Goal: Task Accomplishment & Management: Complete application form

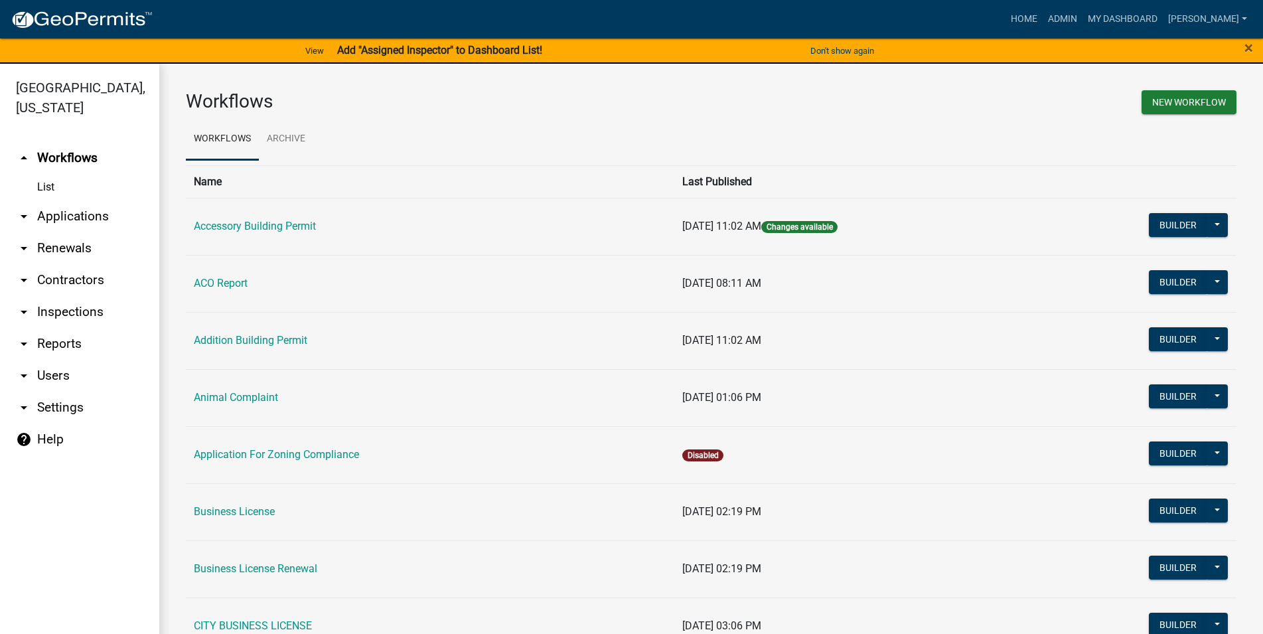
click at [64, 190] on link "List" at bounding box center [79, 187] width 159 height 27
click at [79, 215] on link "arrow_drop_down Applications" at bounding box center [79, 216] width 159 height 32
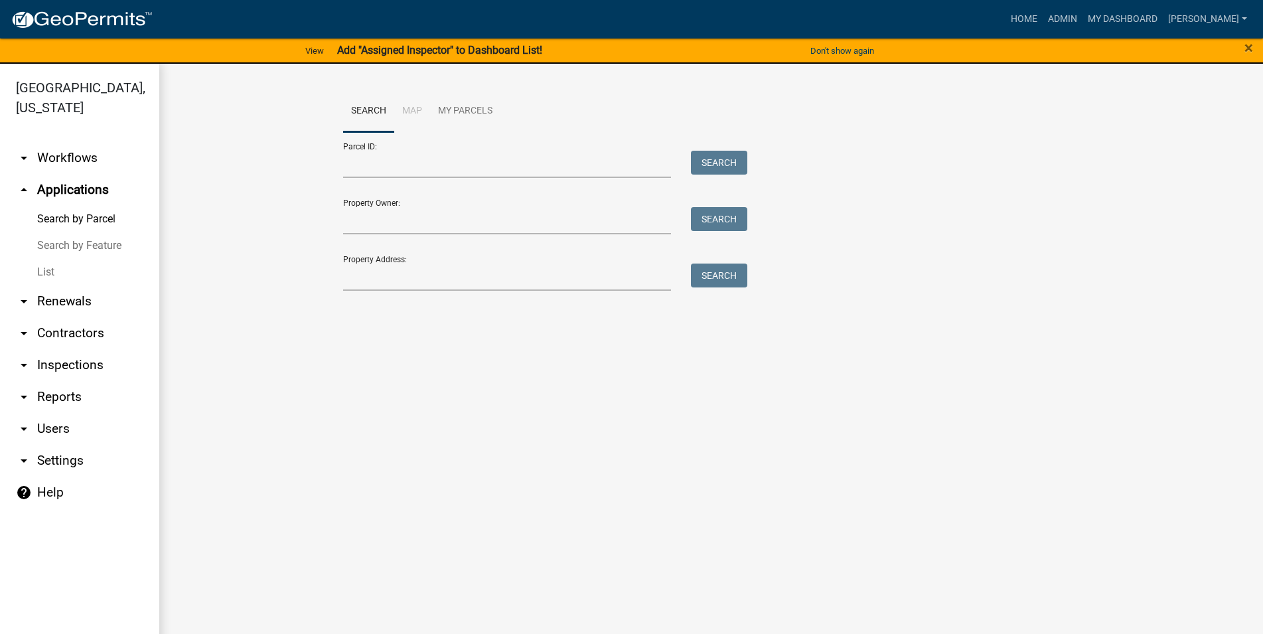
click at [71, 266] on link "List" at bounding box center [79, 272] width 159 height 27
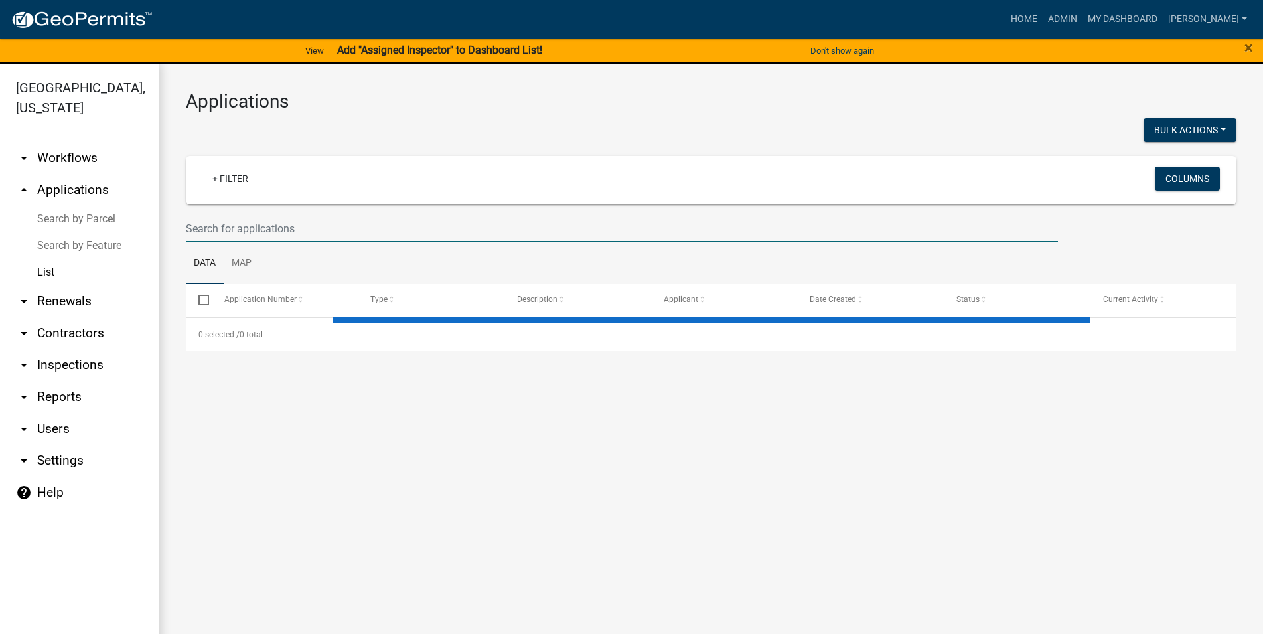
select select "3: 100"
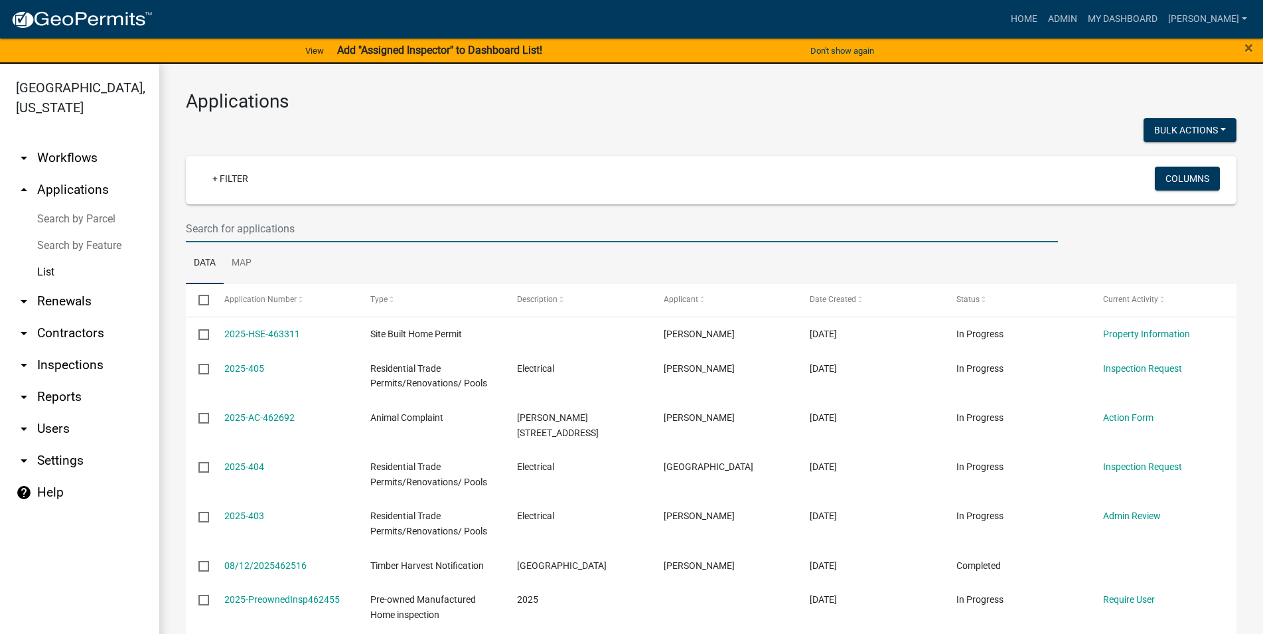
click at [263, 234] on input "text" at bounding box center [622, 228] width 872 height 27
click at [259, 230] on input "text" at bounding box center [622, 228] width 872 height 27
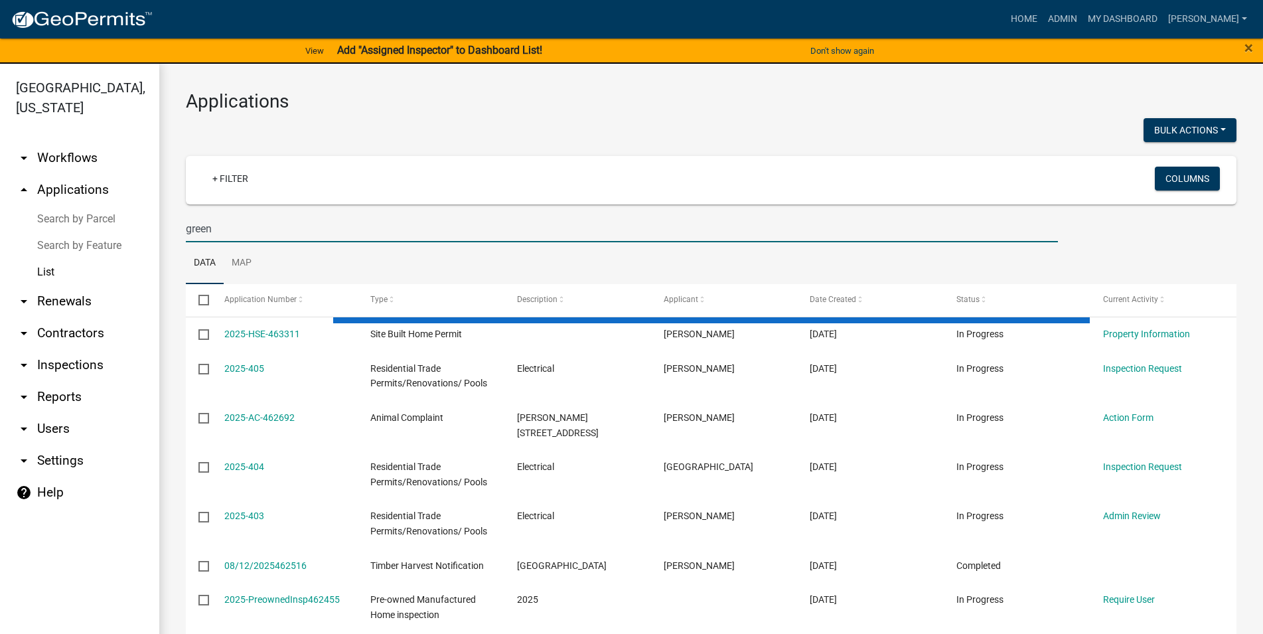
type input "green"
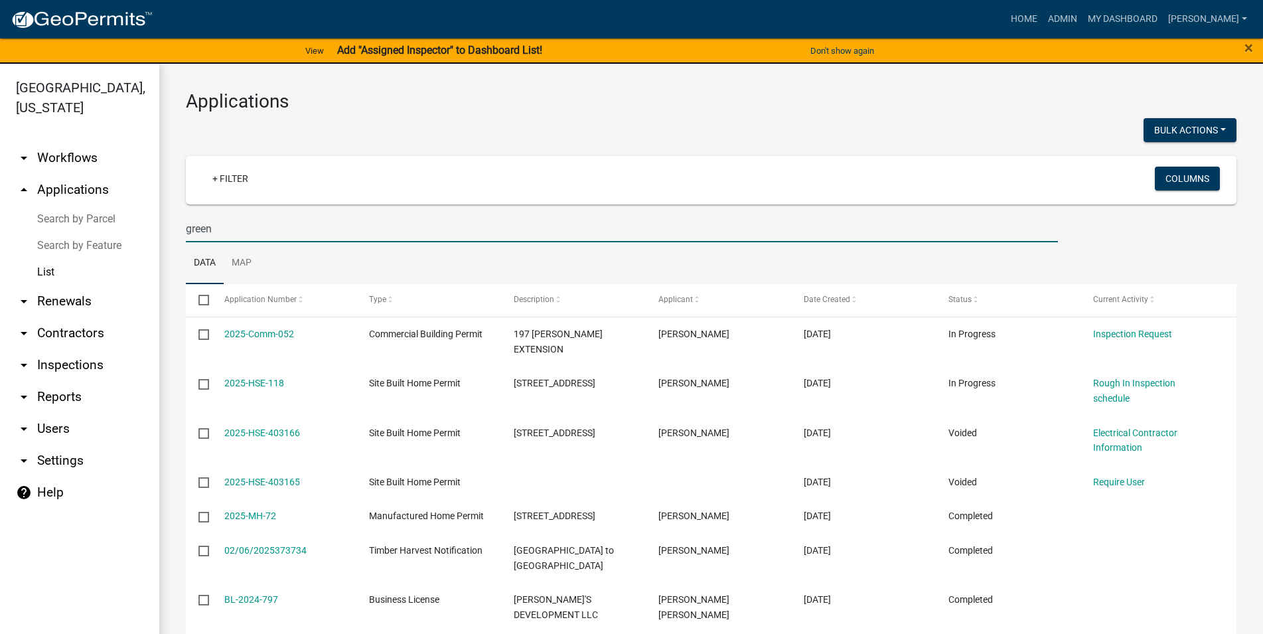
drag, startPoint x: 244, startPoint y: 235, endPoint x: 147, endPoint y: 229, distance: 97.7
click at [186, 229] on input "green" at bounding box center [622, 228] width 872 height 27
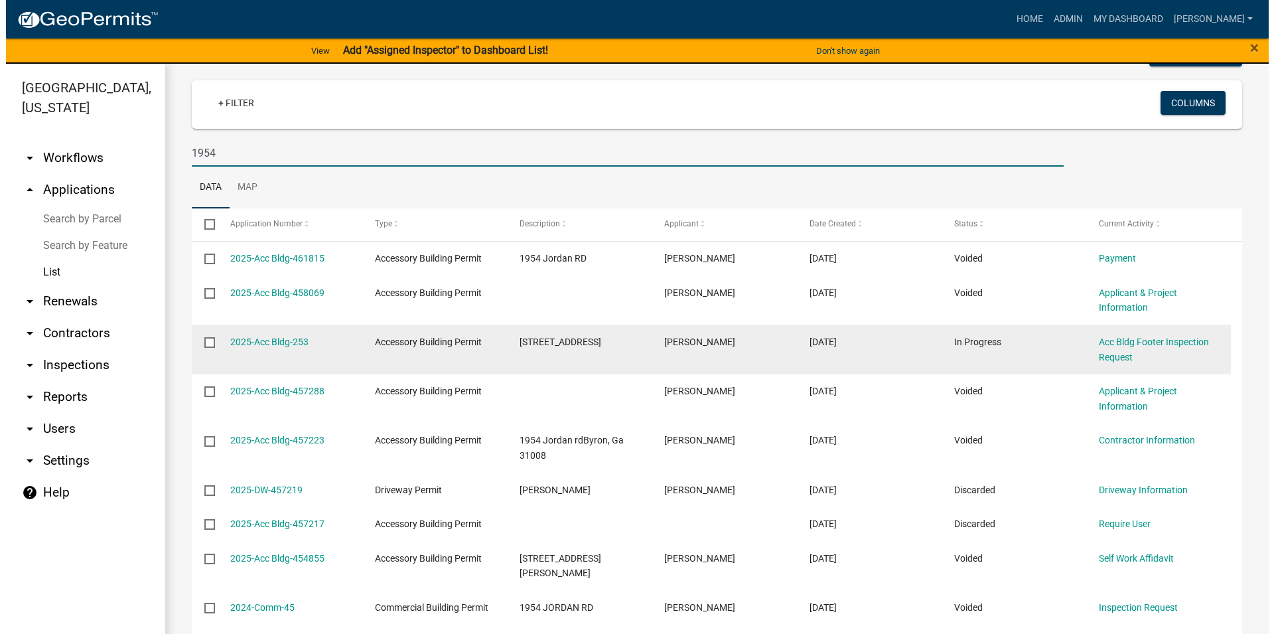
scroll to position [151, 0]
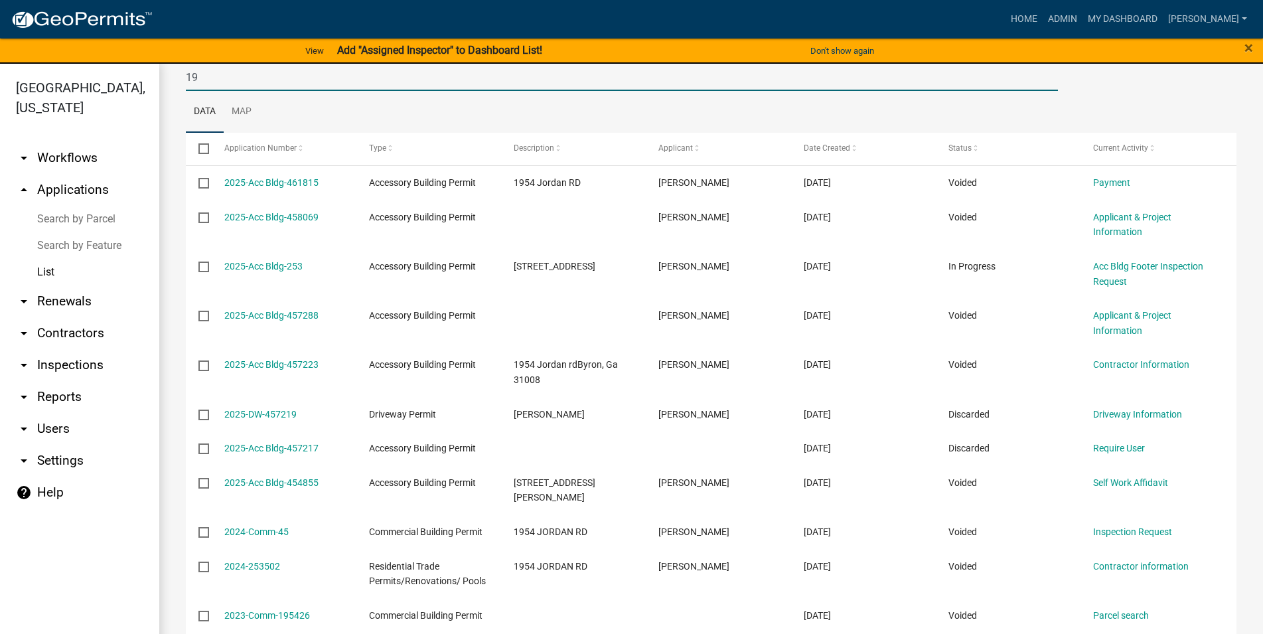
type input "1"
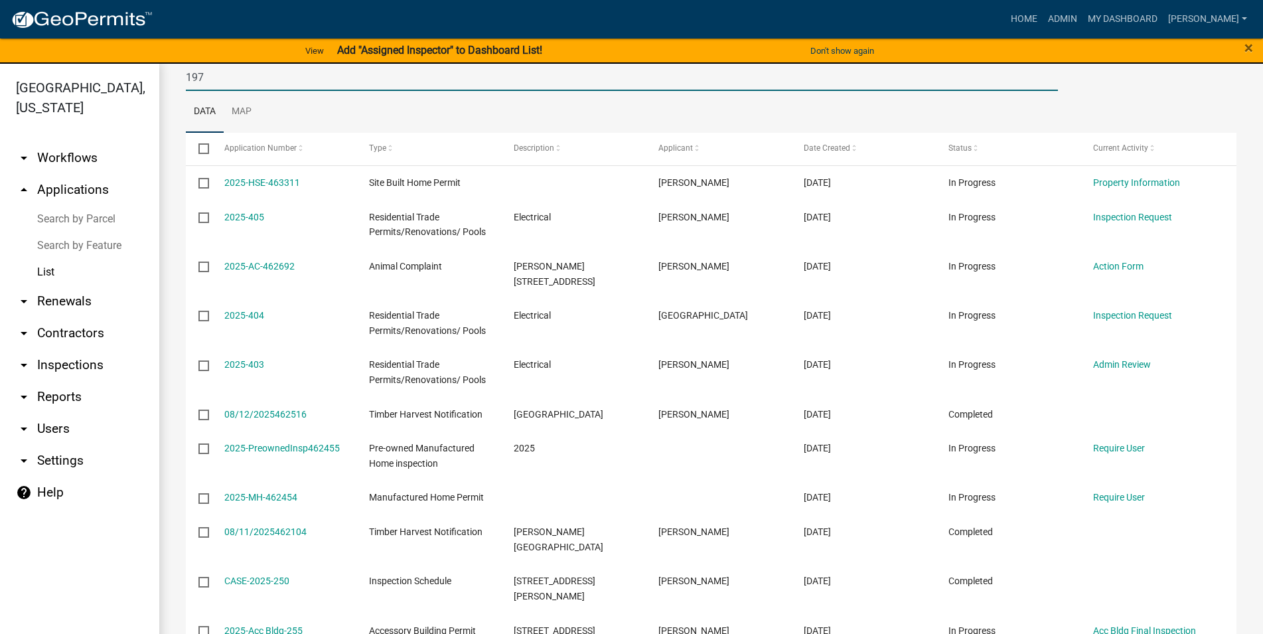
type input "197"
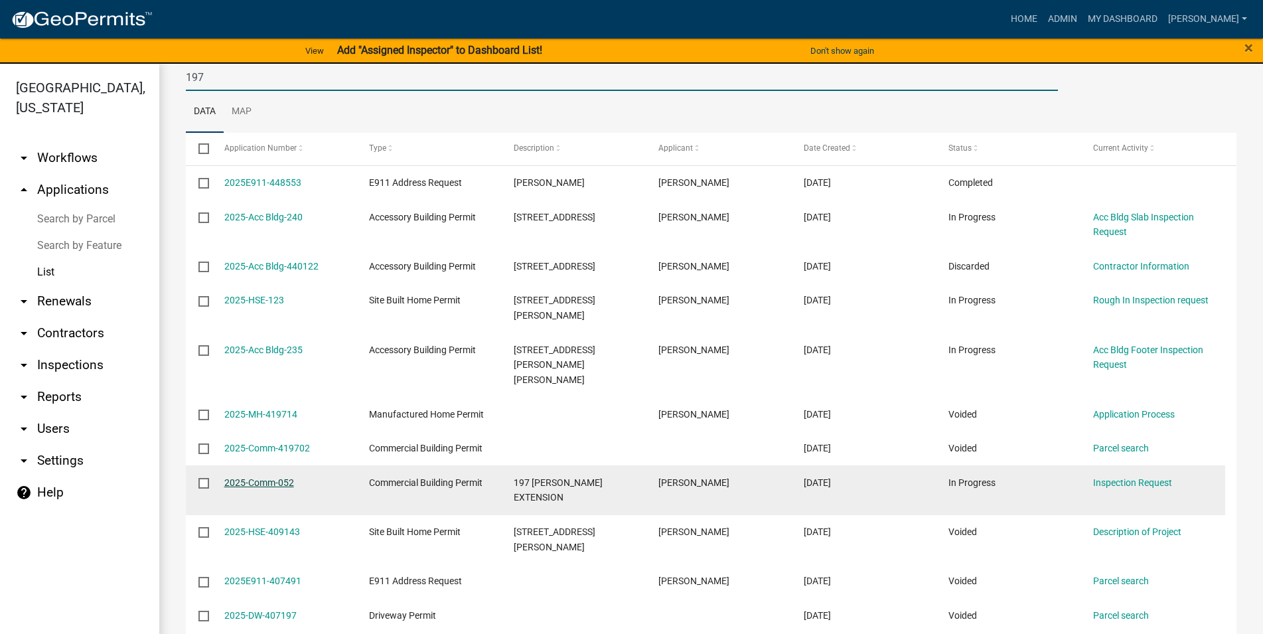
click at [281, 477] on link "2025-Comm-052" at bounding box center [259, 482] width 70 height 11
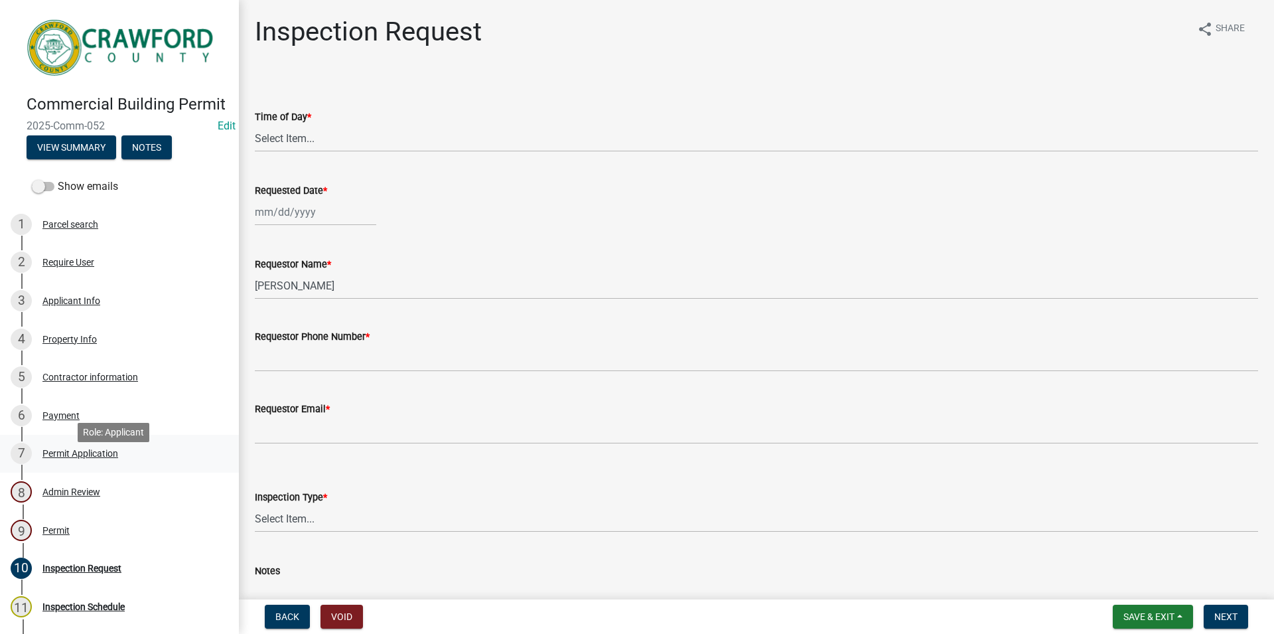
click at [80, 458] on div "Permit Application" at bounding box center [80, 453] width 76 height 9
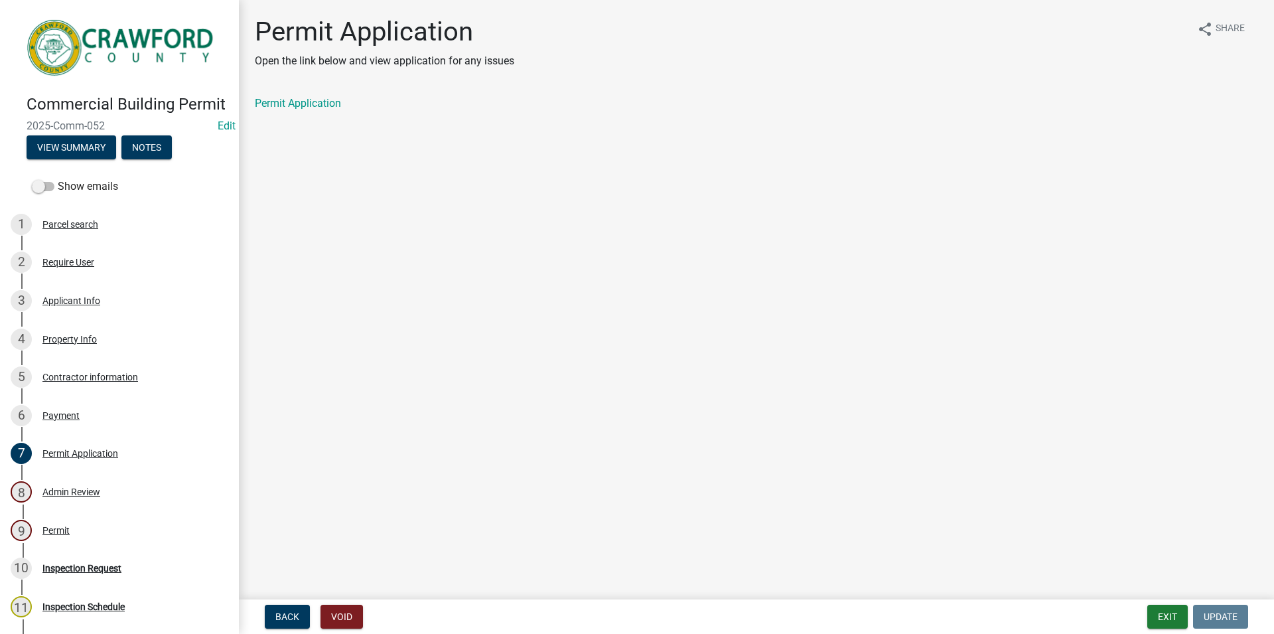
click at [303, 110] on div "Permit Application" at bounding box center [756, 104] width 1003 height 16
click at [309, 100] on link "Permit Application" at bounding box center [298, 103] width 86 height 13
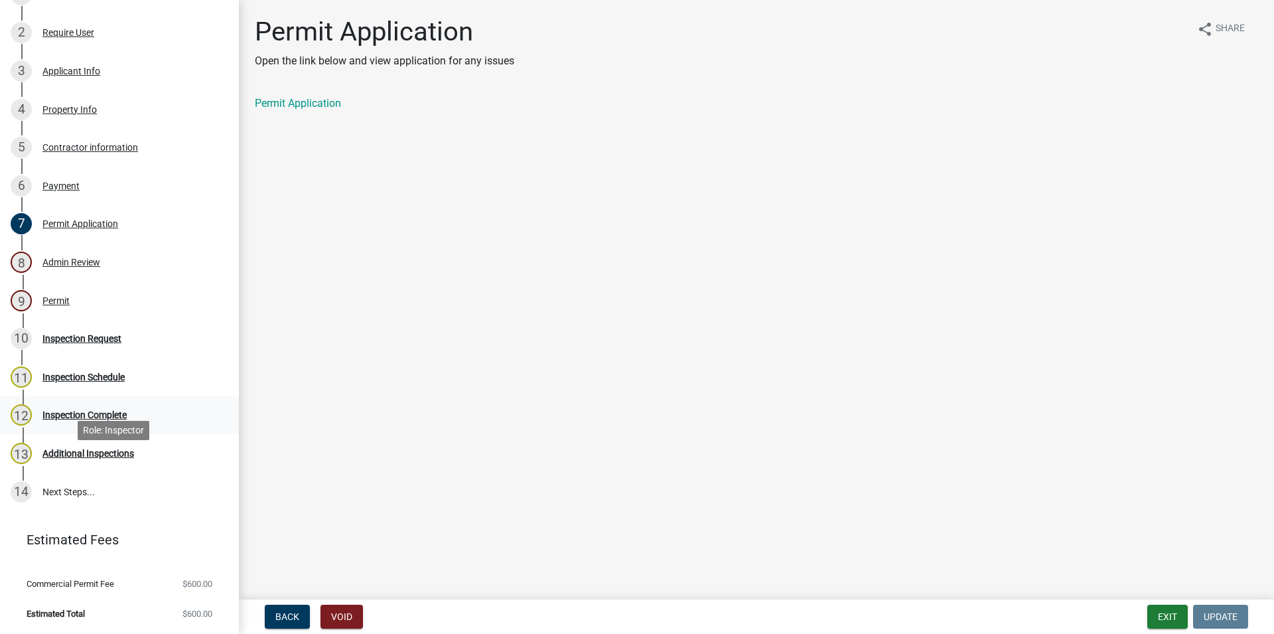
scroll to position [245, 0]
click at [120, 343] on div "Inspection Request" at bounding box center [81, 338] width 79 height 9
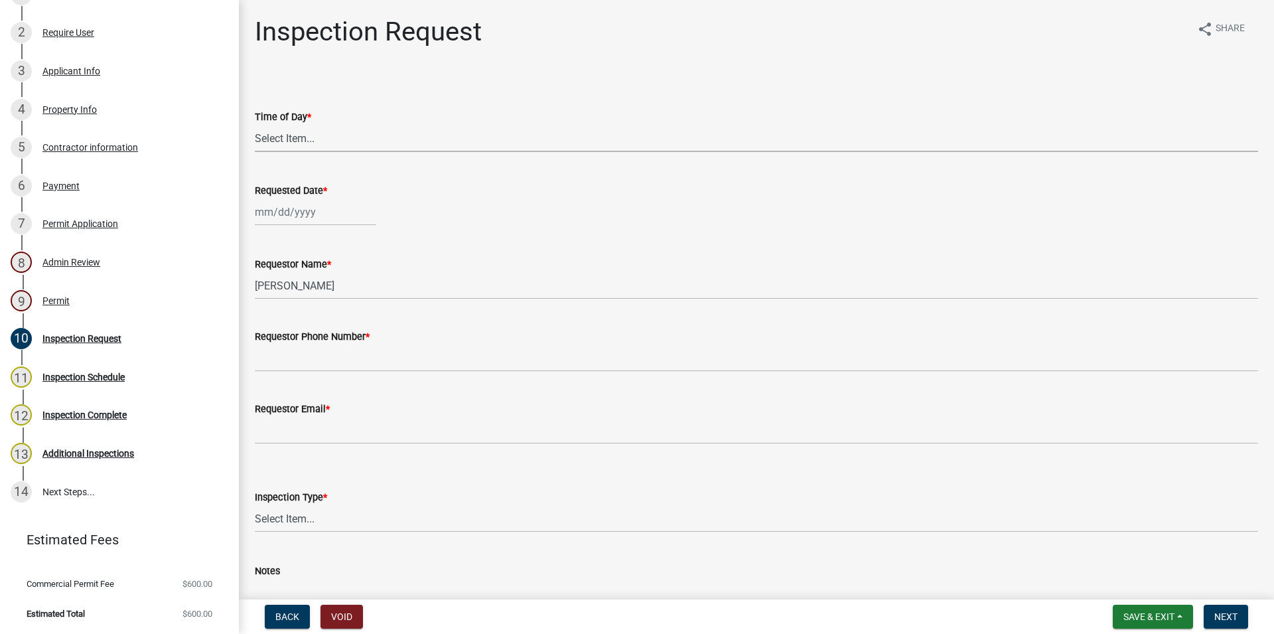
click at [255, 125] on select "Select Item... AM PM" at bounding box center [756, 138] width 1003 height 27
click option "PM" at bounding box center [0, 0] width 0 height 0
select select "248dbef9-1550-4cdc-b097-b01856ab8240"
click at [309, 215] on input "Requested Date *" at bounding box center [315, 211] width 121 height 27
select select "8"
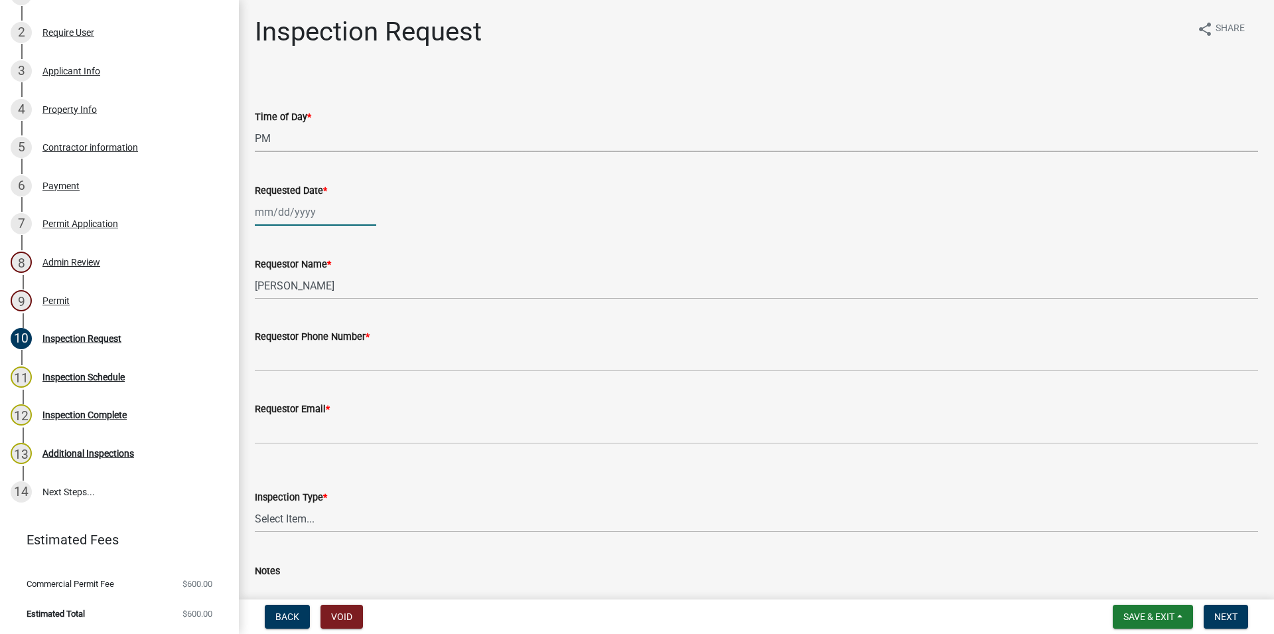
select select "2025"
click at [331, 325] on div "14" at bounding box center [331, 325] width 21 height 21
type input "[DATE]"
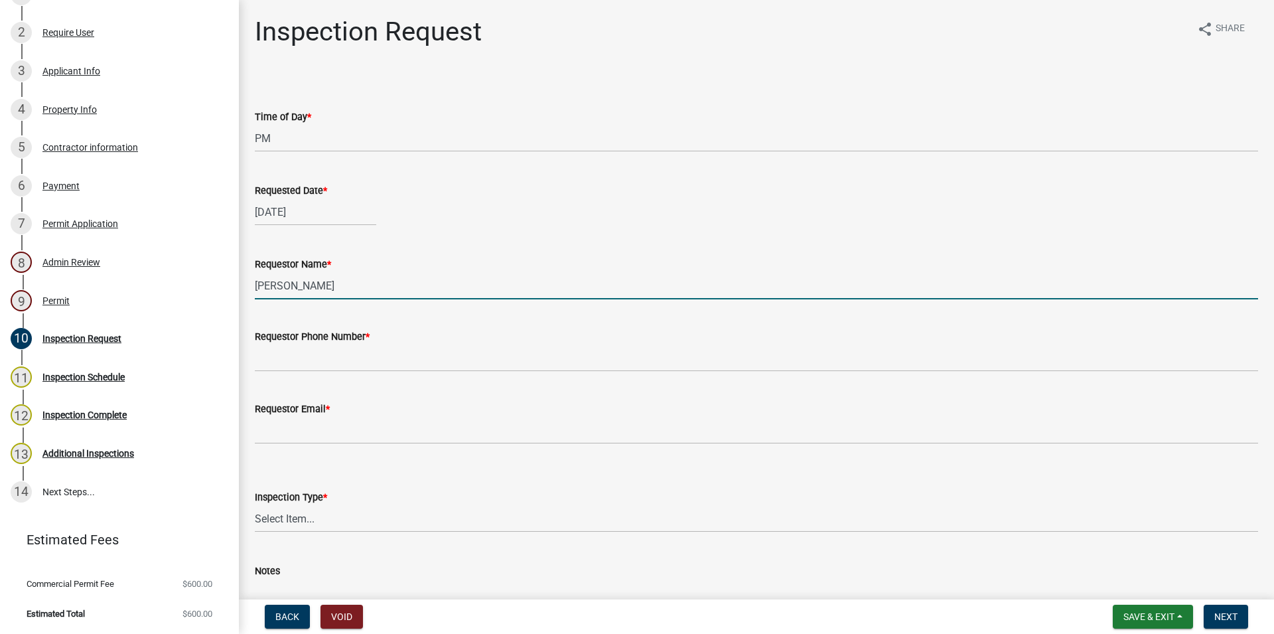
drag, startPoint x: 307, startPoint y: 288, endPoint x: 259, endPoint y: 285, distance: 48.6
click at [259, 285] on input "[PERSON_NAME]" at bounding box center [756, 285] width 1003 height 27
type input "J"
type input "l"
type input "layla"
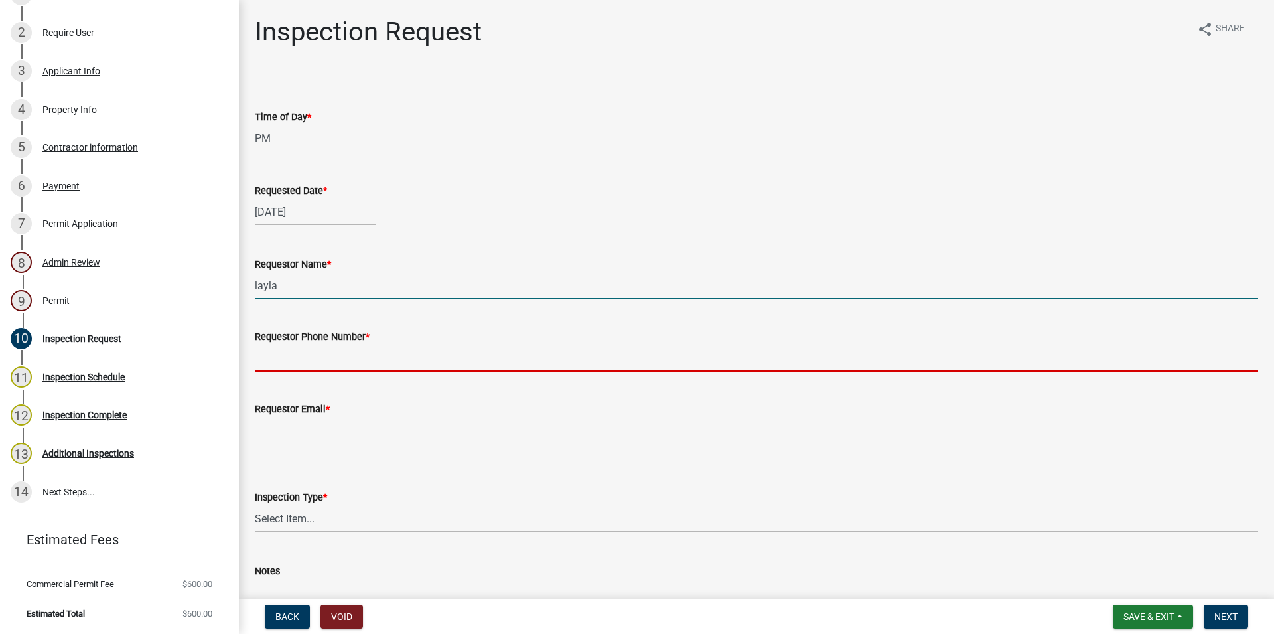
click at [355, 366] on input "Requestor Phone Number *" at bounding box center [756, 357] width 1003 height 27
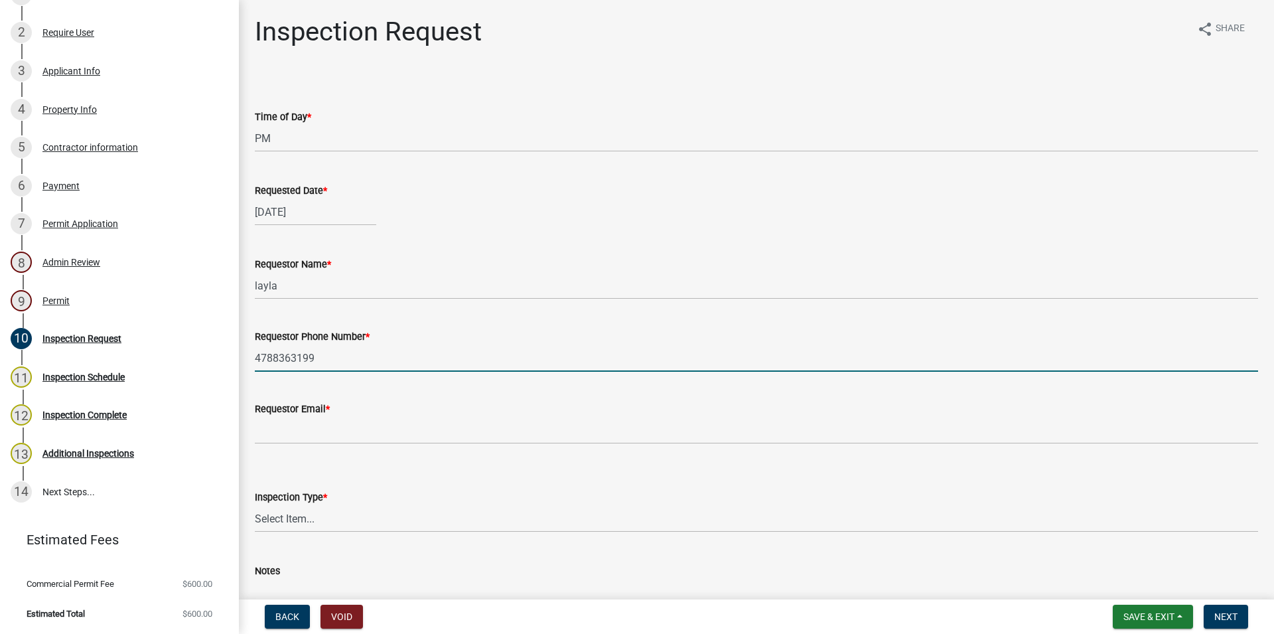
type input "4788363199"
click at [408, 416] on div "Requestor Email *" at bounding box center [756, 409] width 1003 height 16
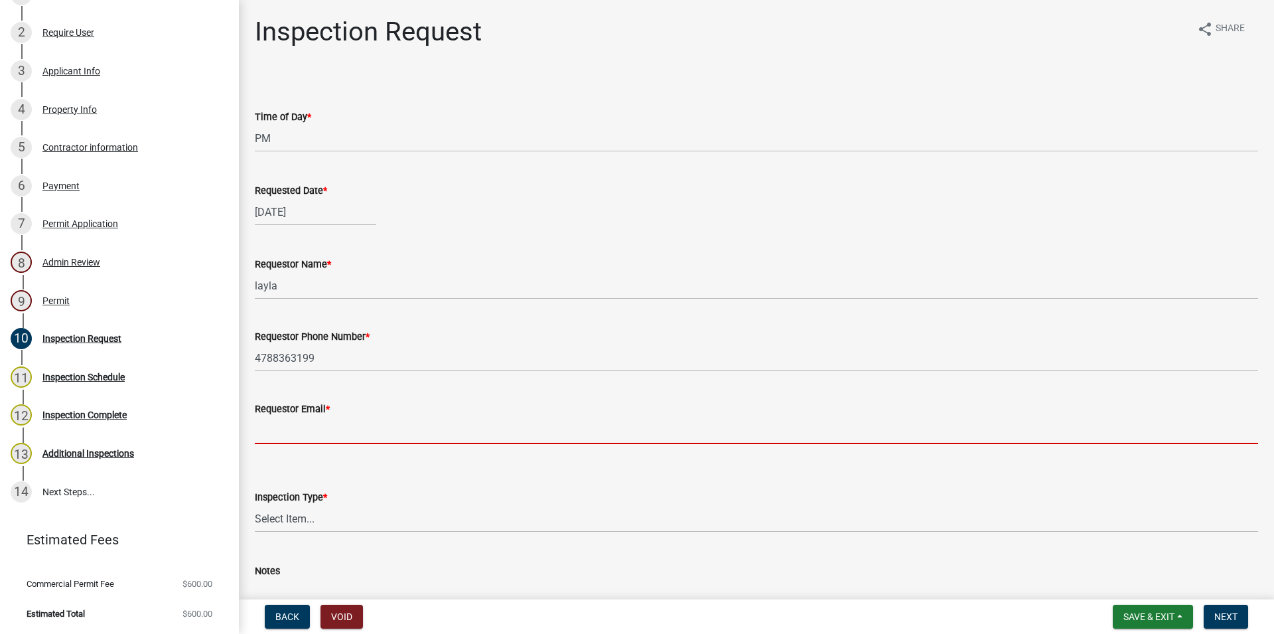
click at [378, 431] on input "Requestor Email *" at bounding box center [756, 430] width 1003 height 27
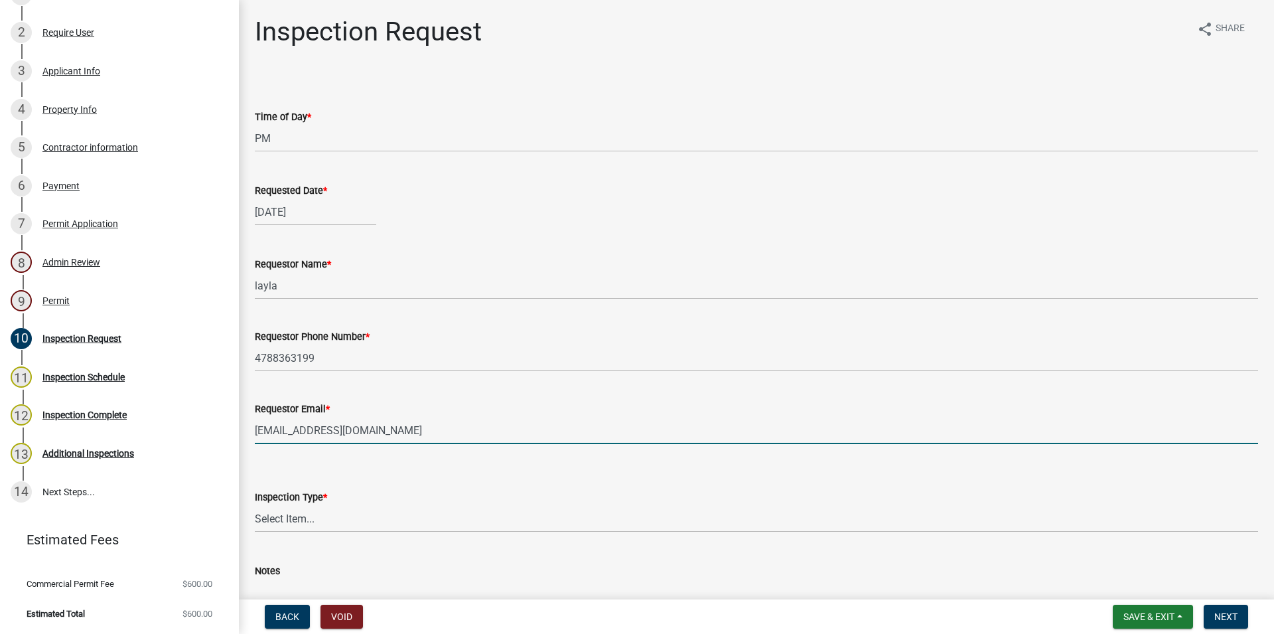
type input "[EMAIL_ADDRESS][DOMAIN_NAME]"
click at [255, 505] on select "Select Item... Temporary Pole Panel Swap Out Rough-In Final" at bounding box center [756, 518] width 1003 height 27
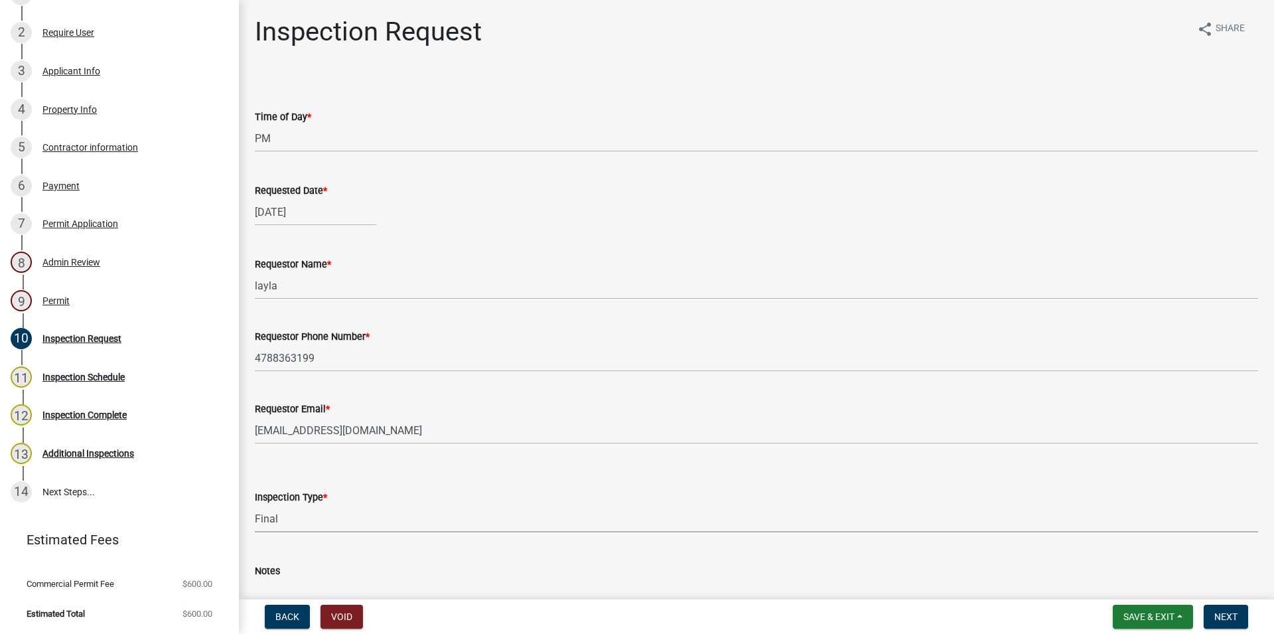
click option "Final" at bounding box center [0, 0] width 0 height 0
select select "b909b86d-7306-4b8a-b2fb-c484542db9d4"
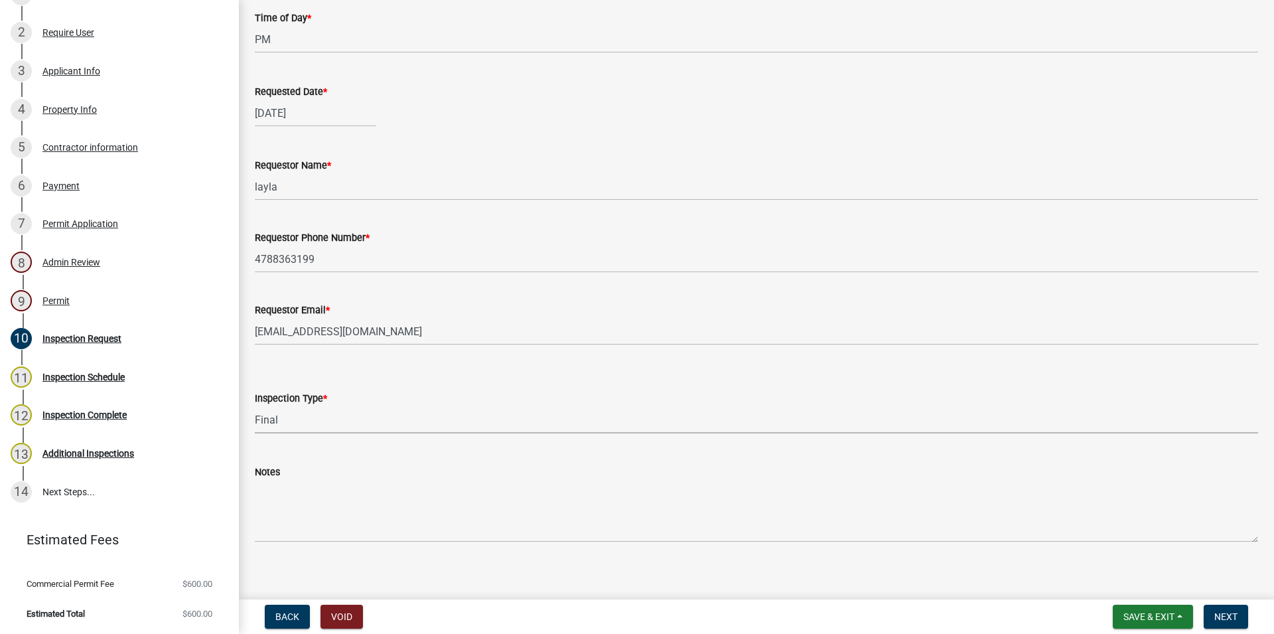
scroll to position [110, 0]
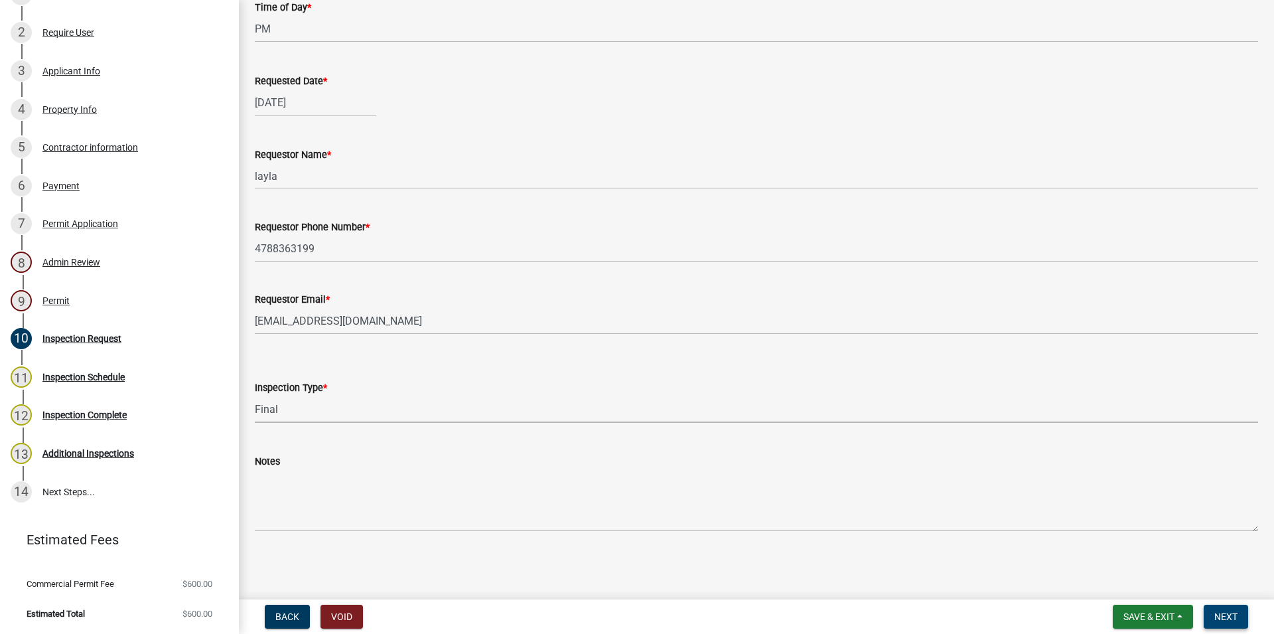
click at [1234, 628] on button "Next" at bounding box center [1226, 617] width 44 height 24
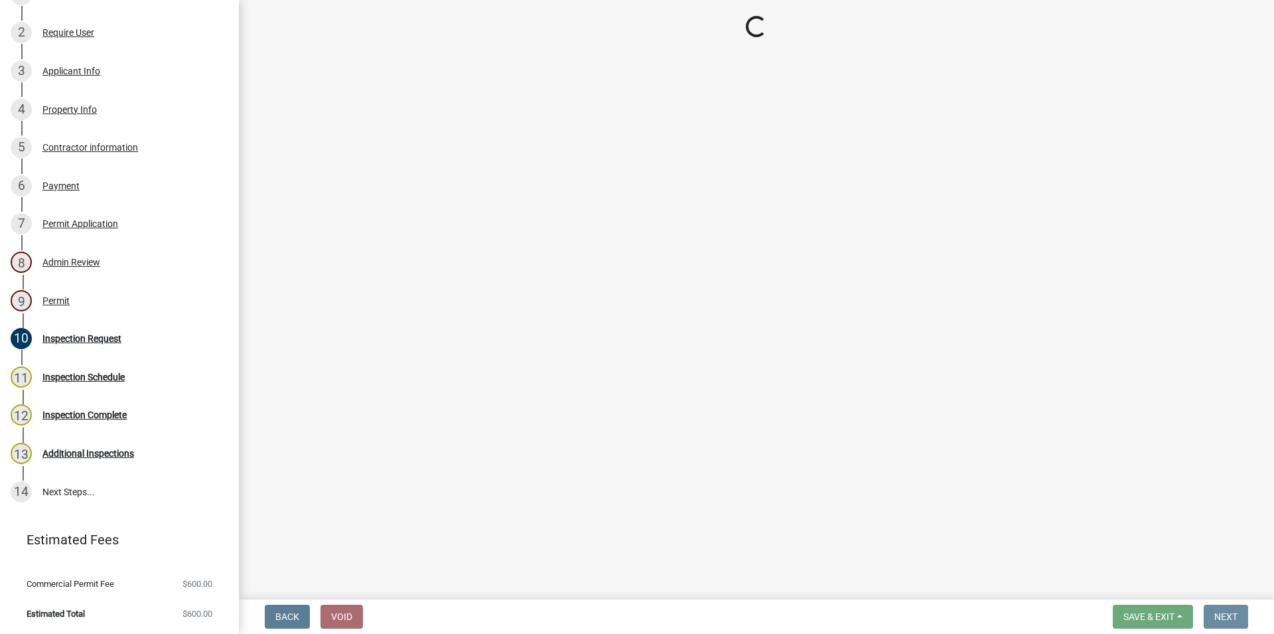
scroll to position [0, 0]
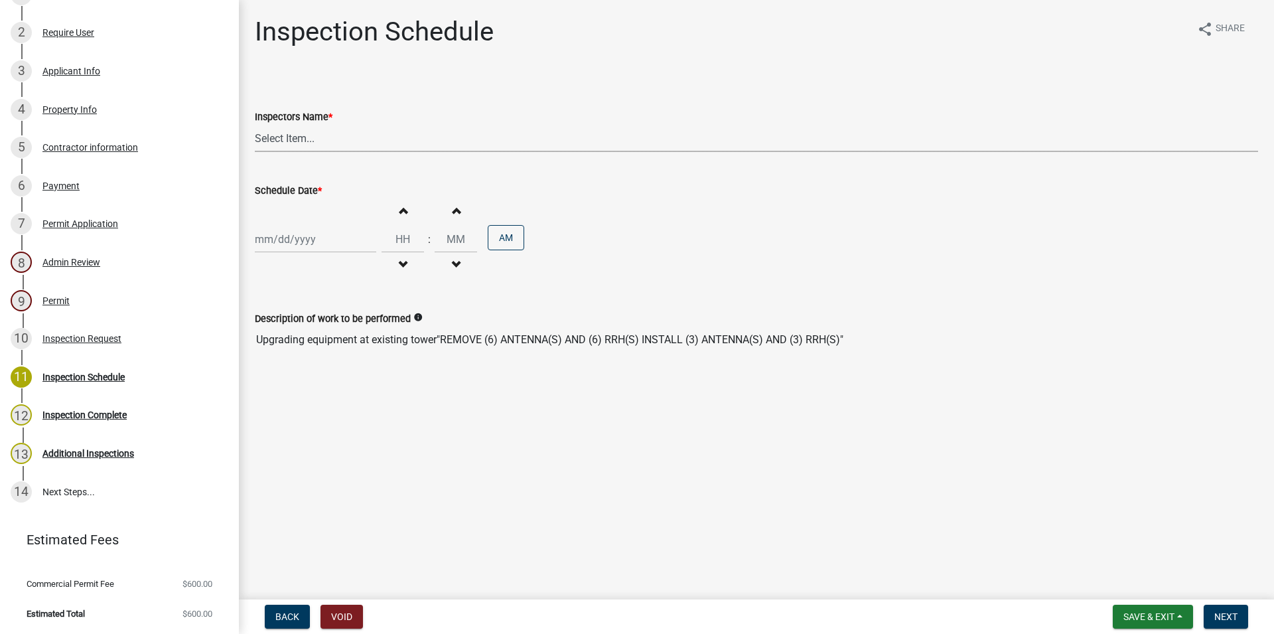
click at [255, 125] on select "Select Item... [PERSON_NAME] ([PERSON_NAME])" at bounding box center [756, 138] width 1003 height 27
select select "386c4b37-132c-45b4-be0e-b439663810e4"
click option "[PERSON_NAME] ([PERSON_NAME])" at bounding box center [0, 0] width 0 height 0
click at [294, 240] on input "Schedule Date *" at bounding box center [315, 239] width 121 height 27
select select "8"
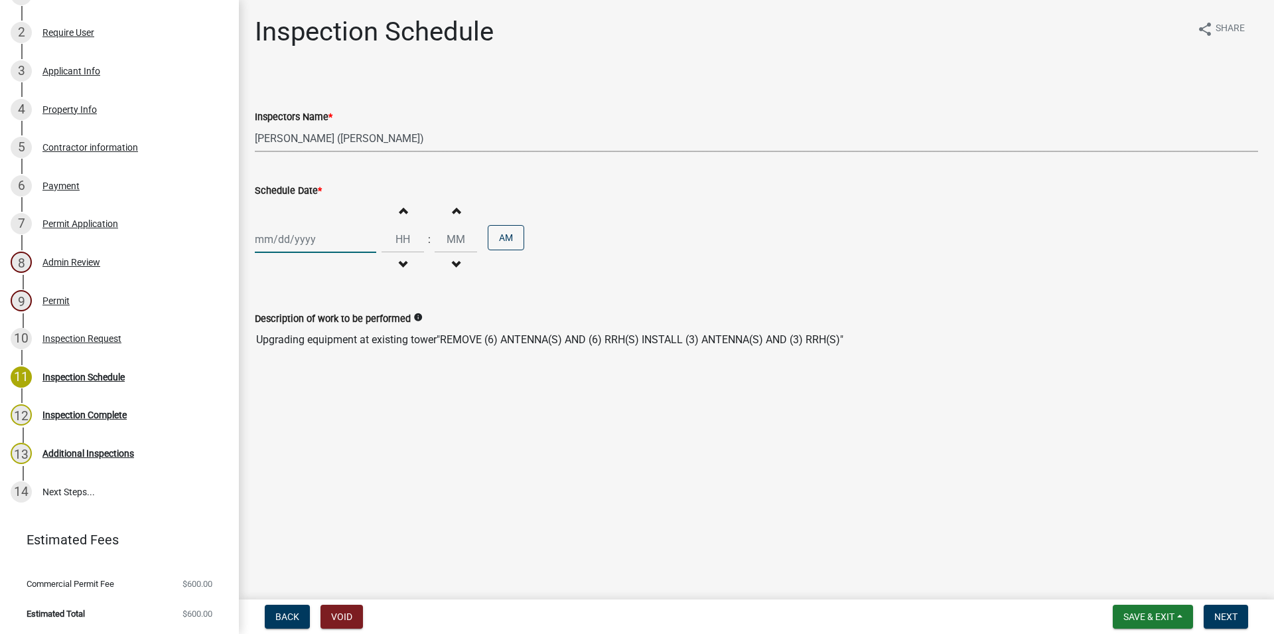
select select "2025"
click at [336, 351] on div "14" at bounding box center [331, 352] width 21 height 21
type input "[DATE]"
click at [416, 210] on button "Increment hours" at bounding box center [403, 210] width 28 height 24
type input "01"
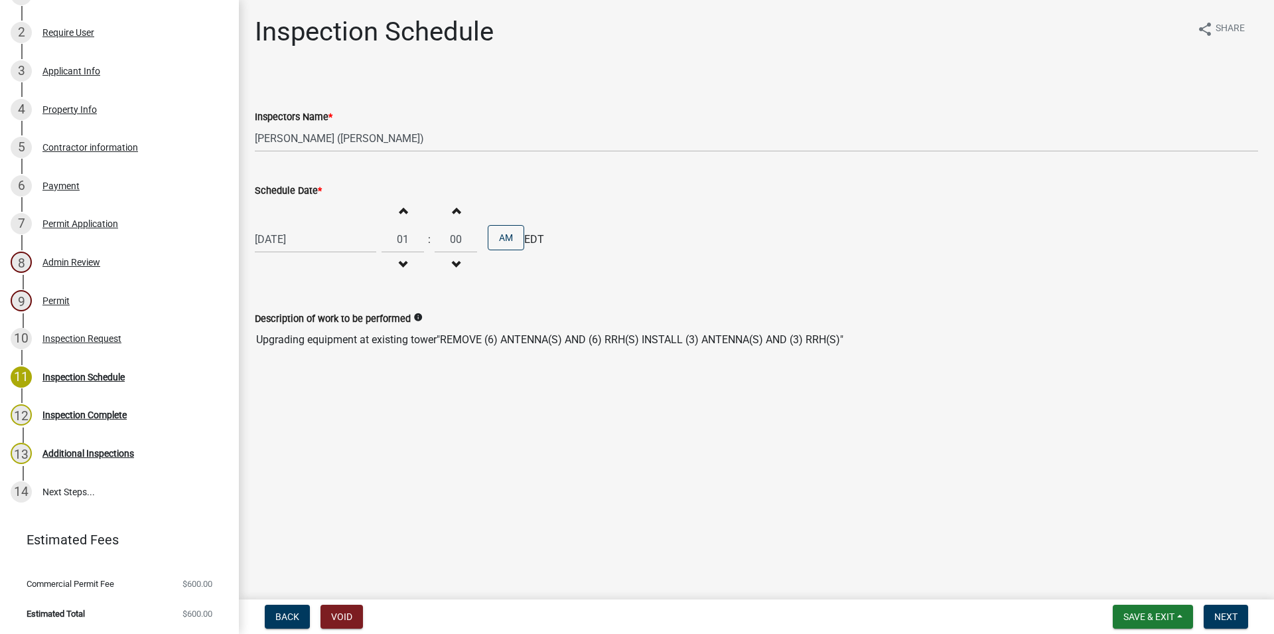
click at [459, 208] on span "button" at bounding box center [456, 210] width 7 height 11
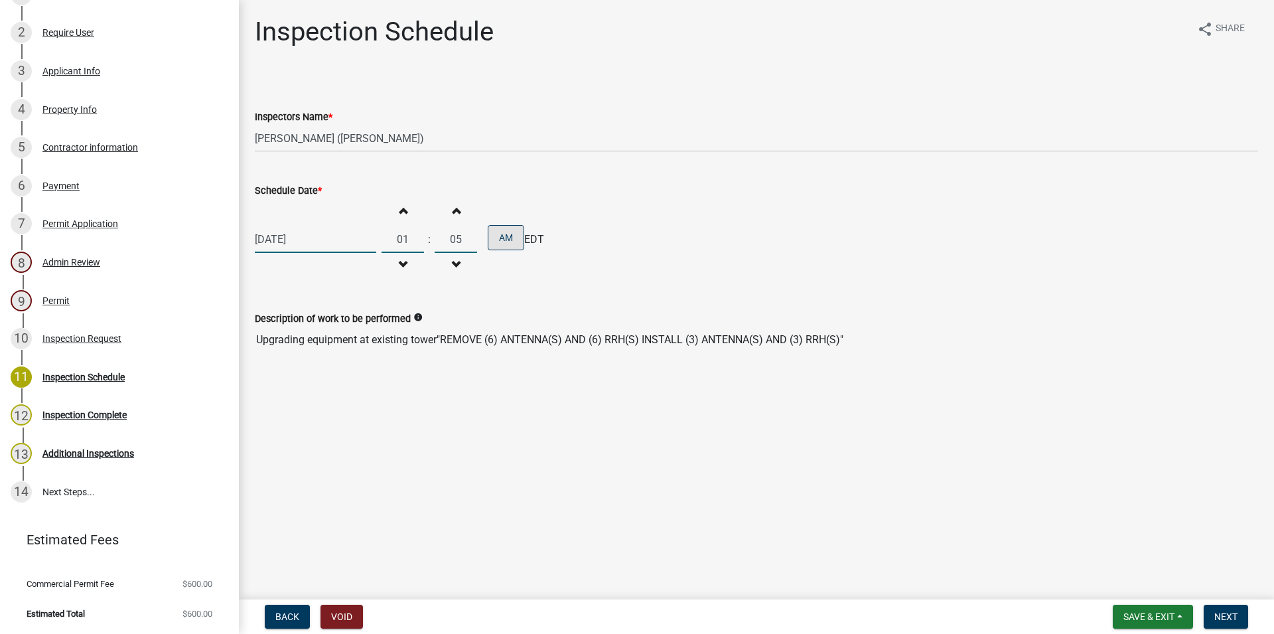
drag, startPoint x: 463, startPoint y: 235, endPoint x: 494, endPoint y: 237, distance: 31.3
click at [463, 234] on input "05" at bounding box center [456, 239] width 42 height 27
type input "5"
type input "30"
click at [512, 243] on button "AM" at bounding box center [506, 237] width 37 height 25
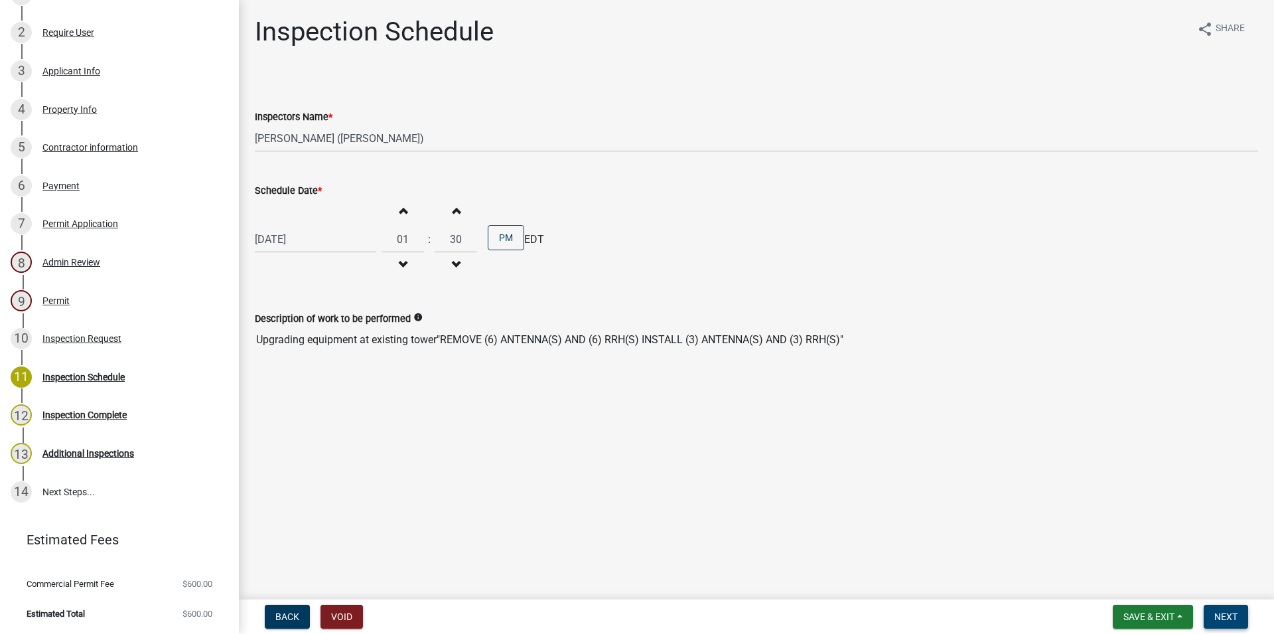
click at [1239, 615] on button "Next" at bounding box center [1226, 617] width 44 height 24
